Goal: Navigation & Orientation: Understand site structure

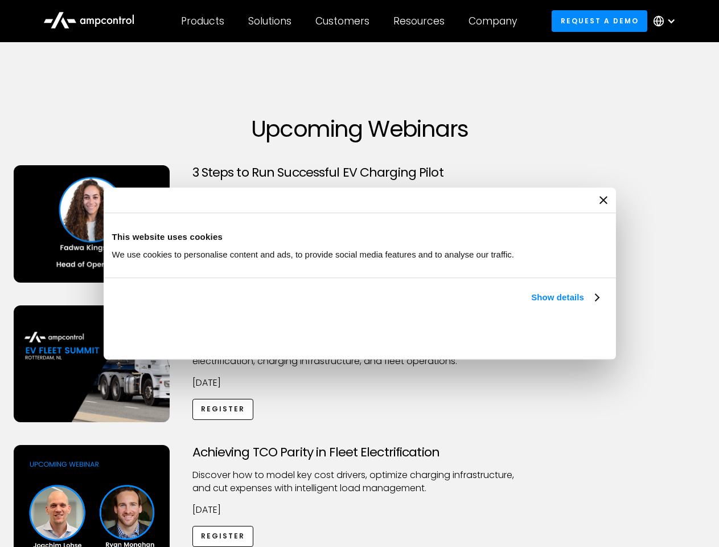
click at [531, 304] on link "Show details" at bounding box center [564, 297] width 67 height 14
click at [0, 0] on div "Necessary cookies help make a website usable by enabling basic functions like p…" at bounding box center [0, 0] width 0 height 0
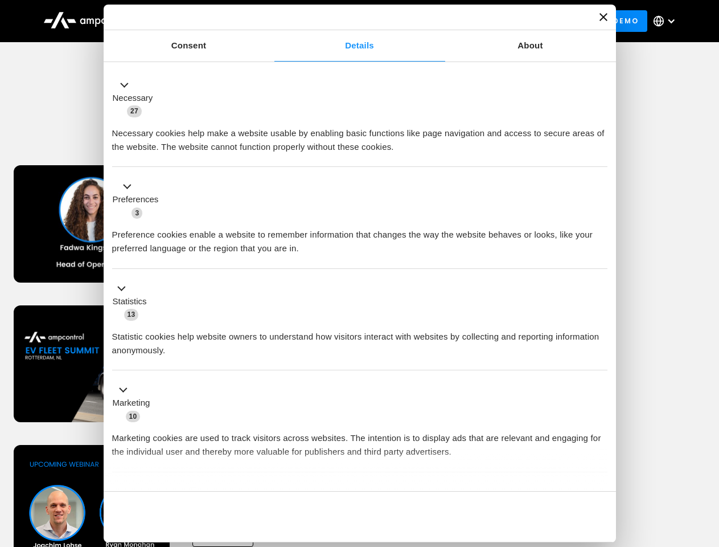
click at [707, 459] on div "Achieving TCO Parity in Fleet Electrification Discover how to model key cost dr…" at bounding box center [359, 534] width 715 height 179
click at [350, 21] on div "Customers" at bounding box center [343, 21] width 54 height 13
click at [202, 21] on div "Products" at bounding box center [202, 21] width 43 height 13
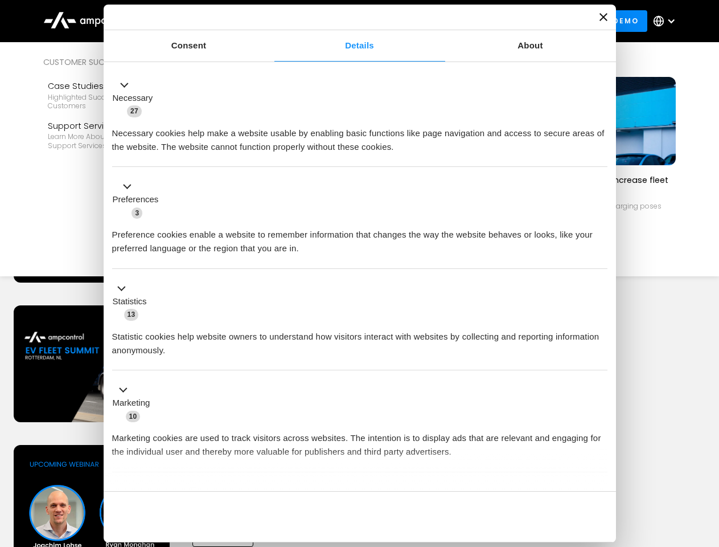
click at [271, 21] on div "Solutions" at bounding box center [269, 21] width 43 height 13
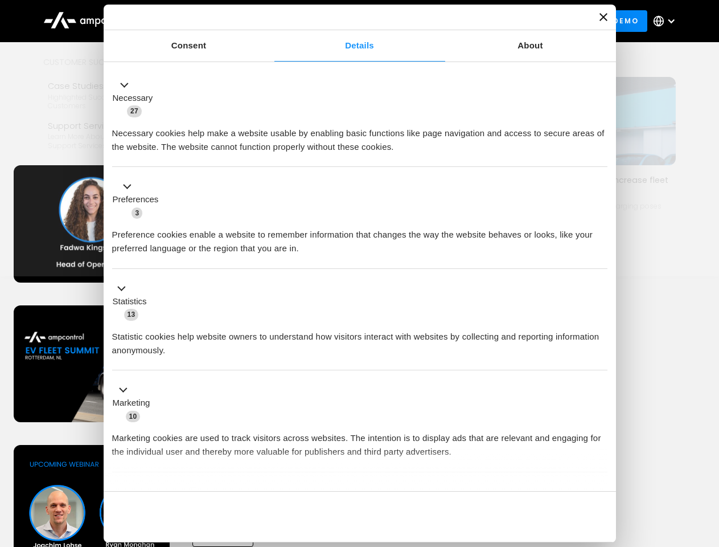
click at [345, 21] on div "Customers" at bounding box center [343, 21] width 54 height 13
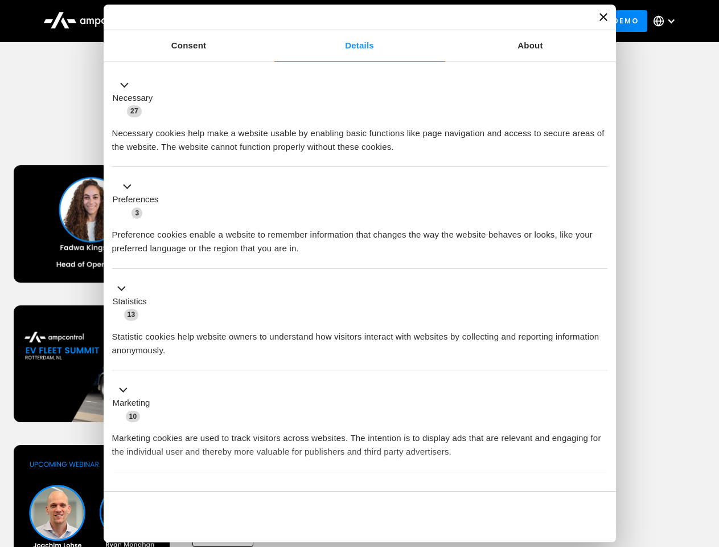
click at [421, 21] on div "Resources" at bounding box center [419, 21] width 51 height 13
click at [497, 21] on div "Company" at bounding box center [493, 21] width 48 height 13
click at [668, 21] on div at bounding box center [671, 21] width 9 height 9
